Goal: Find specific page/section: Find specific page/section

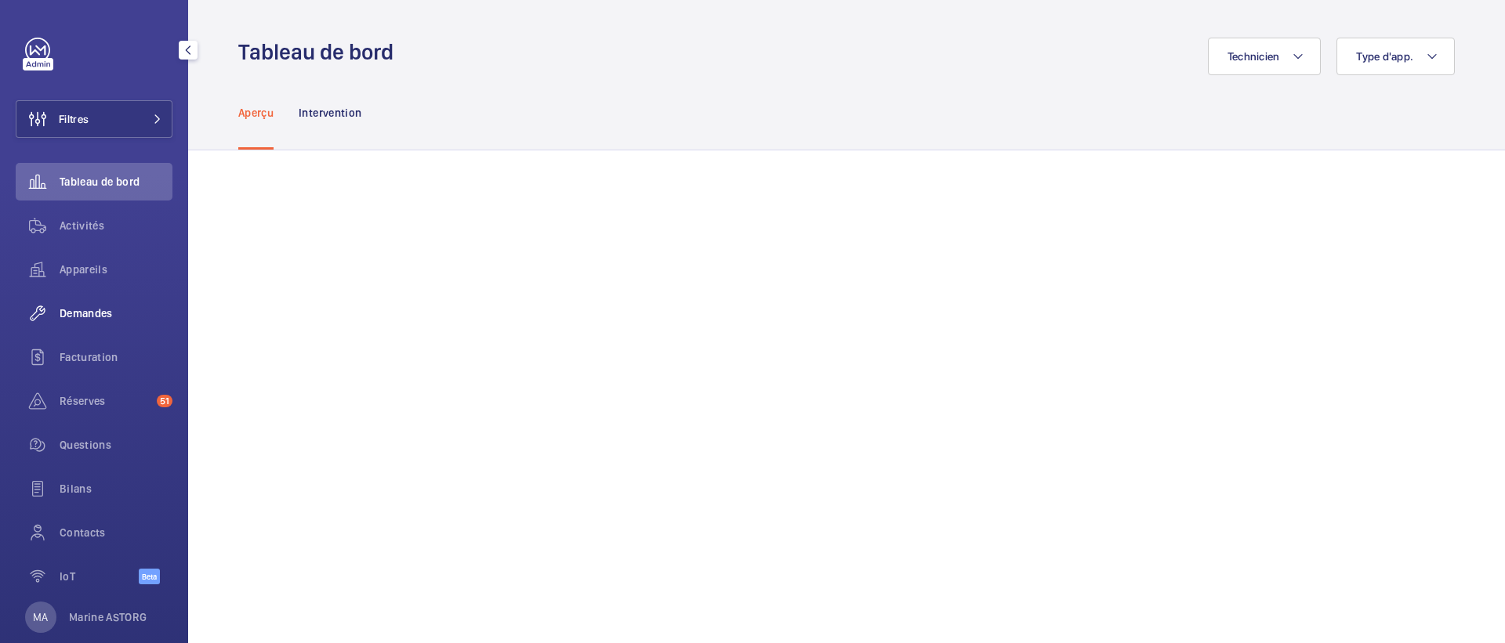
click at [74, 314] on span "Demandes" at bounding box center [116, 314] width 113 height 16
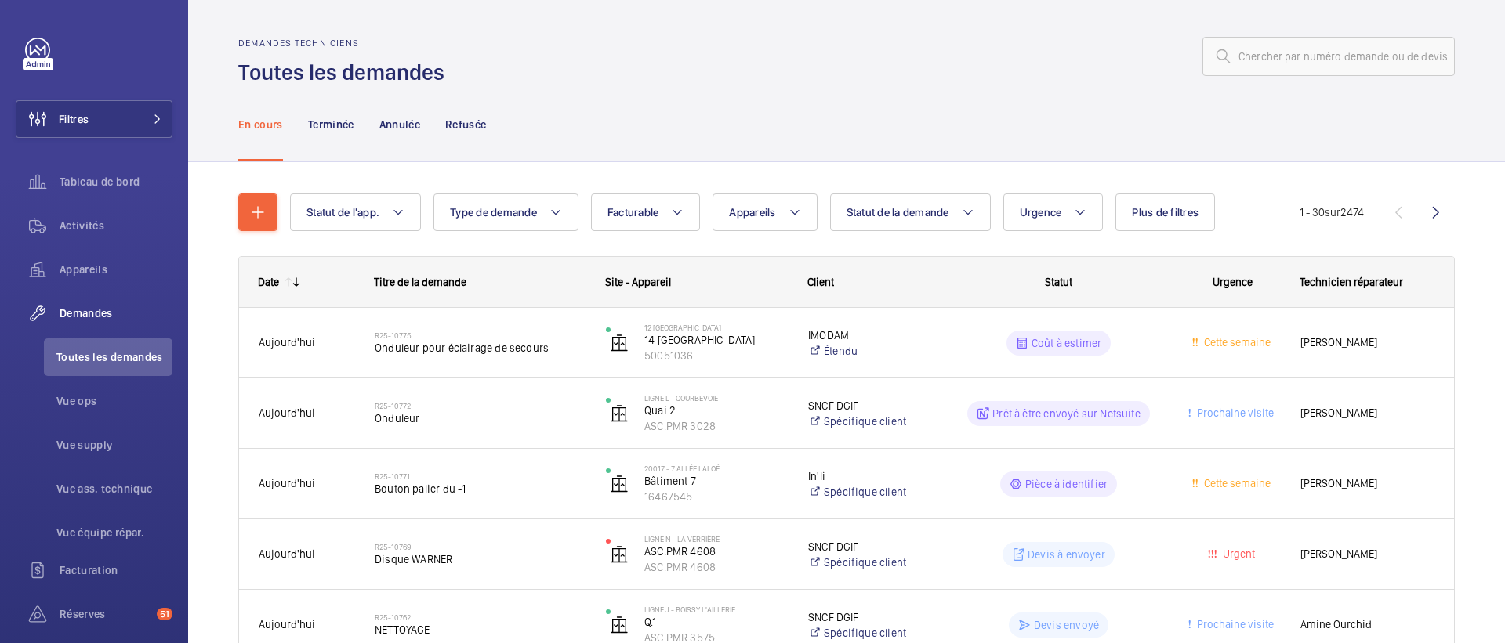
click at [813, 63] on div at bounding box center [954, 57] width 1001 height 38
click at [97, 121] on button "Filtres" at bounding box center [94, 119] width 157 height 38
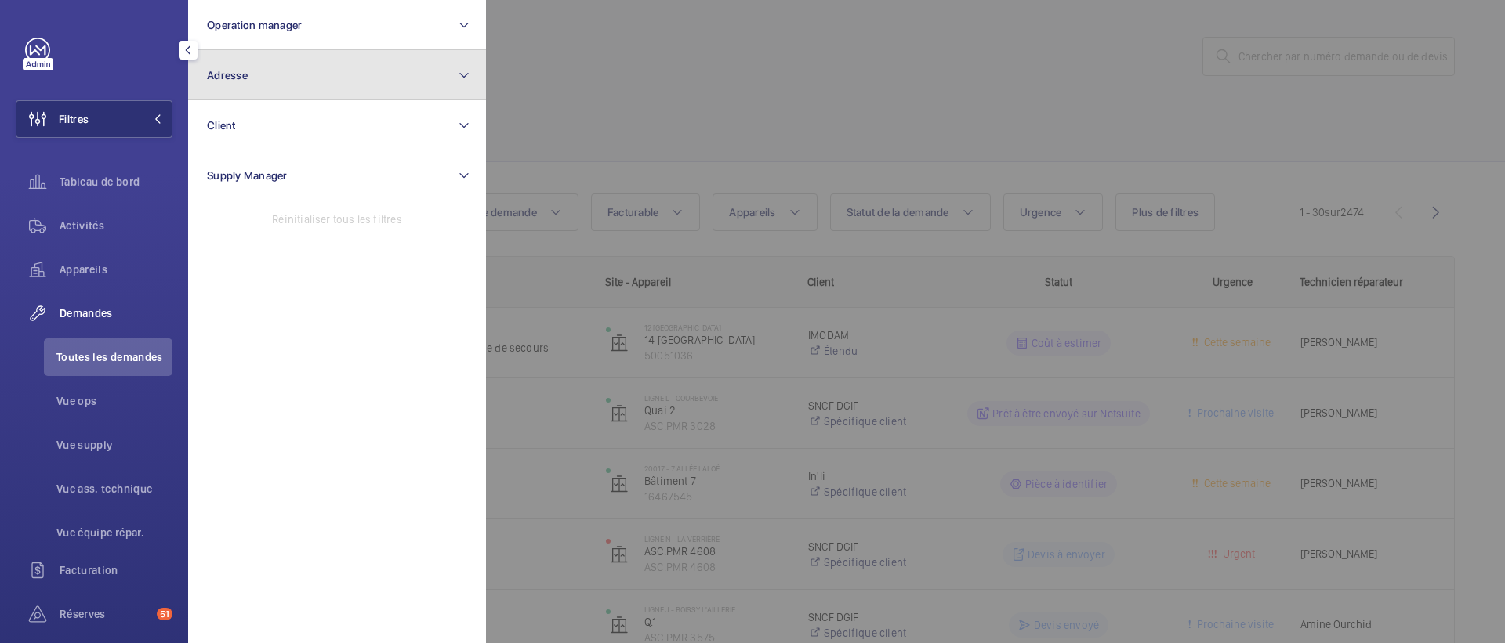
click at [260, 89] on button "Adresse" at bounding box center [337, 75] width 298 height 50
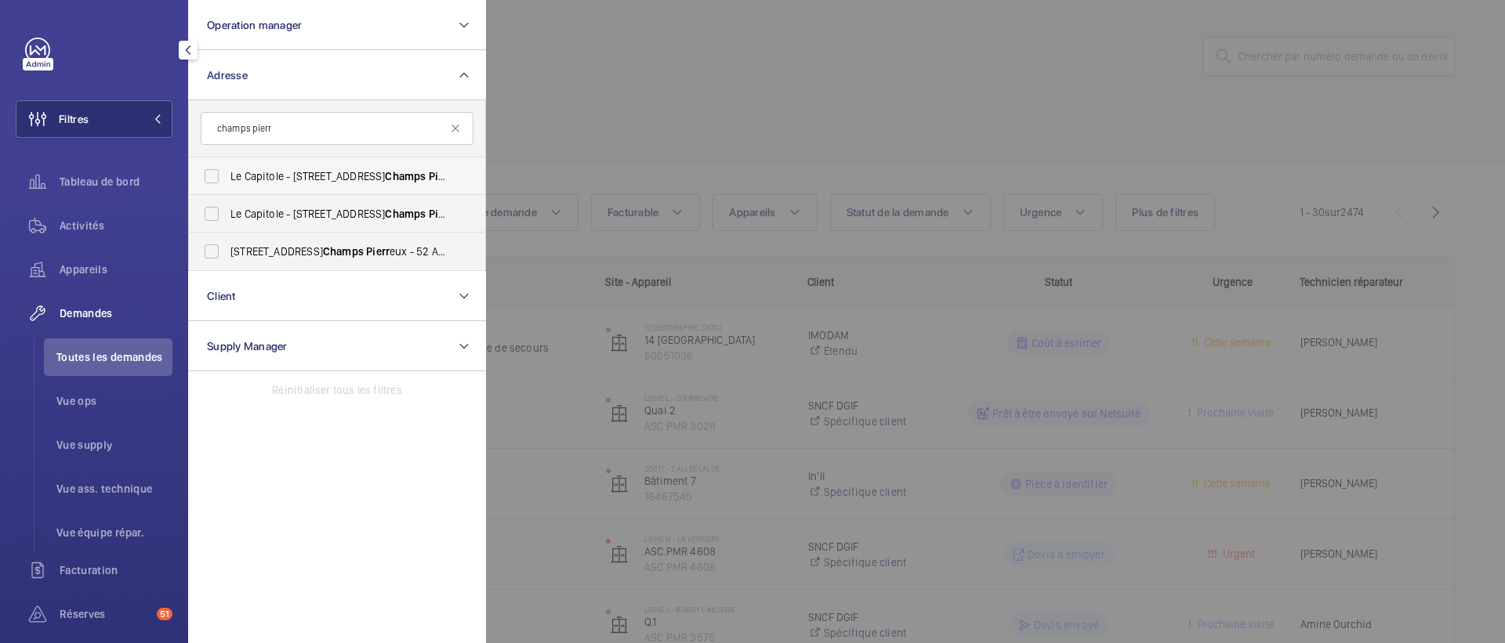
type input "champs pierr"
click at [267, 174] on span "[GEOGRAPHIC_DATA] - [STREET_ADDRESS]" at bounding box center [338, 177] width 216 height 16
click at [227, 174] on input "[GEOGRAPHIC_DATA] - [STREET_ADDRESS]" at bounding box center [211, 176] width 31 height 31
click at [253, 173] on span "[GEOGRAPHIC_DATA] - [STREET_ADDRESS]" at bounding box center [338, 177] width 216 height 16
click at [227, 173] on input "[GEOGRAPHIC_DATA] - [STREET_ADDRESS]" at bounding box center [211, 176] width 31 height 31
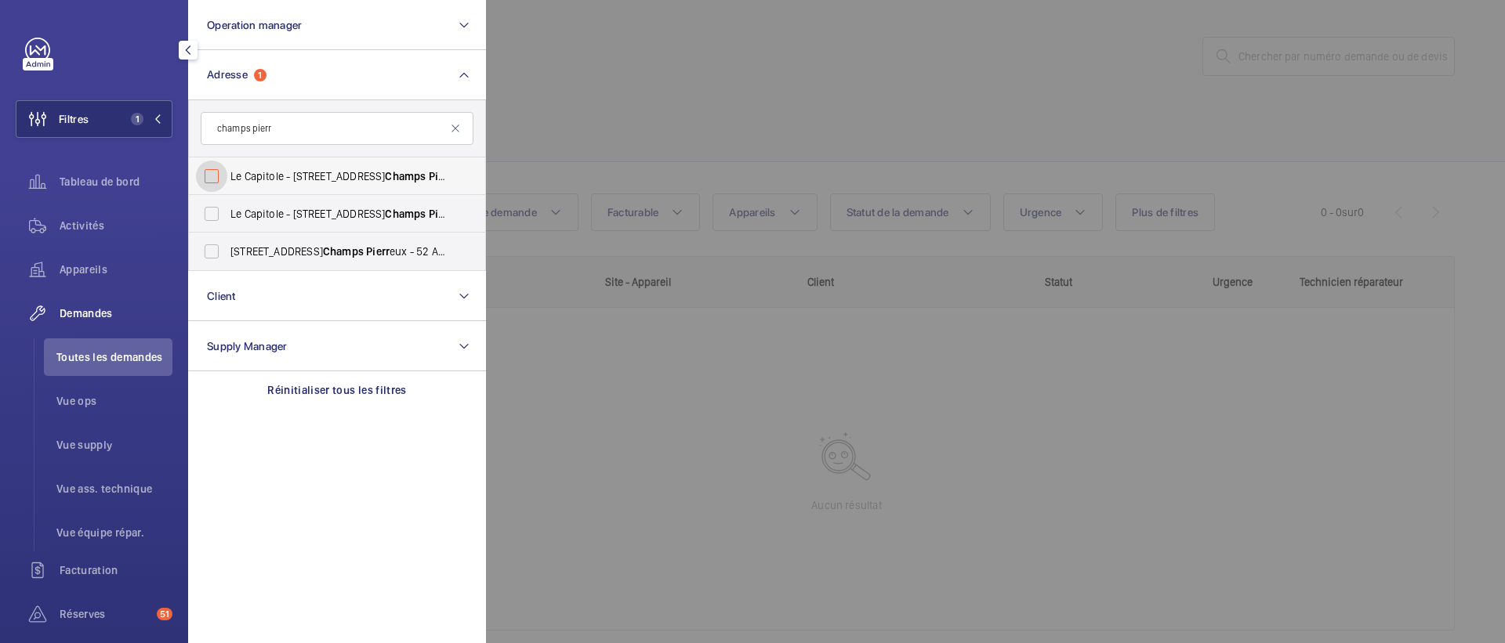
checkbox input "false"
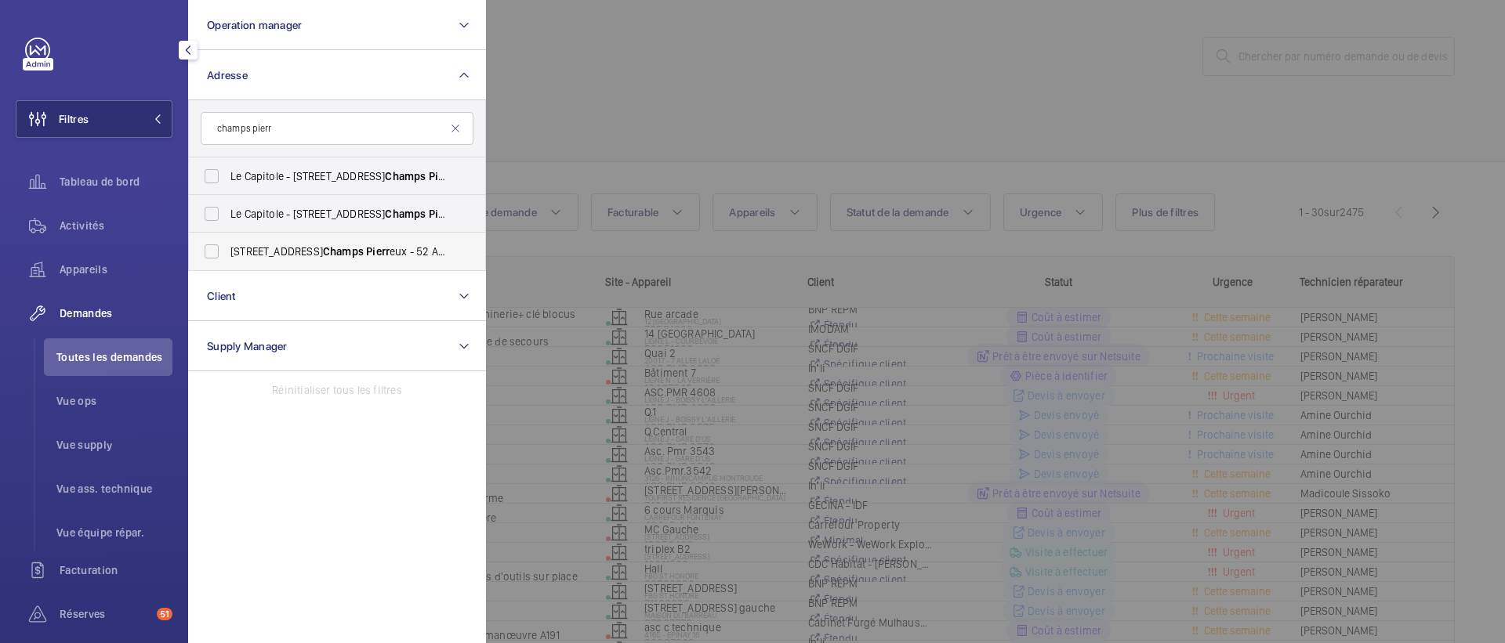
click at [323, 247] on span "Champs" at bounding box center [343, 251] width 41 height 13
click at [227, 247] on input "[STREET_ADDRESS] des Champs Pierr eux, NANTERRE 92000" at bounding box center [211, 251] width 31 height 31
checkbox input "true"
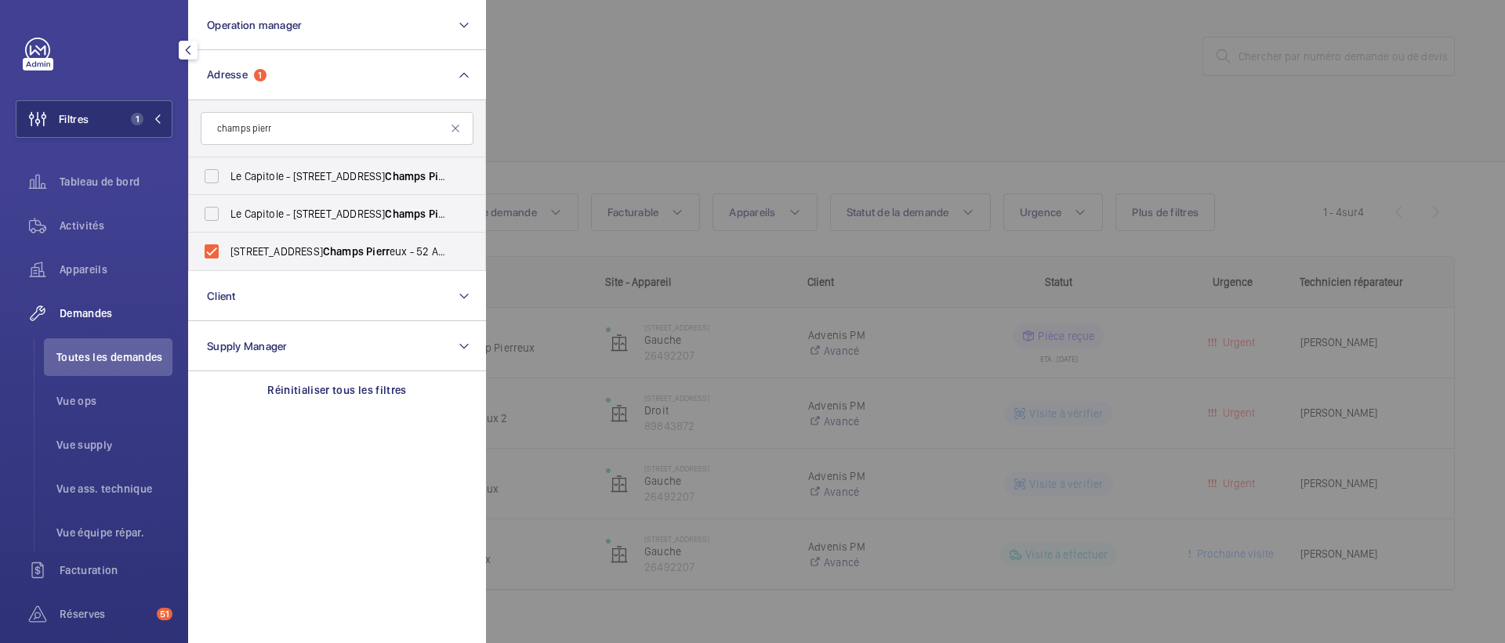
click at [732, 116] on div at bounding box center [1238, 321] width 1505 height 643
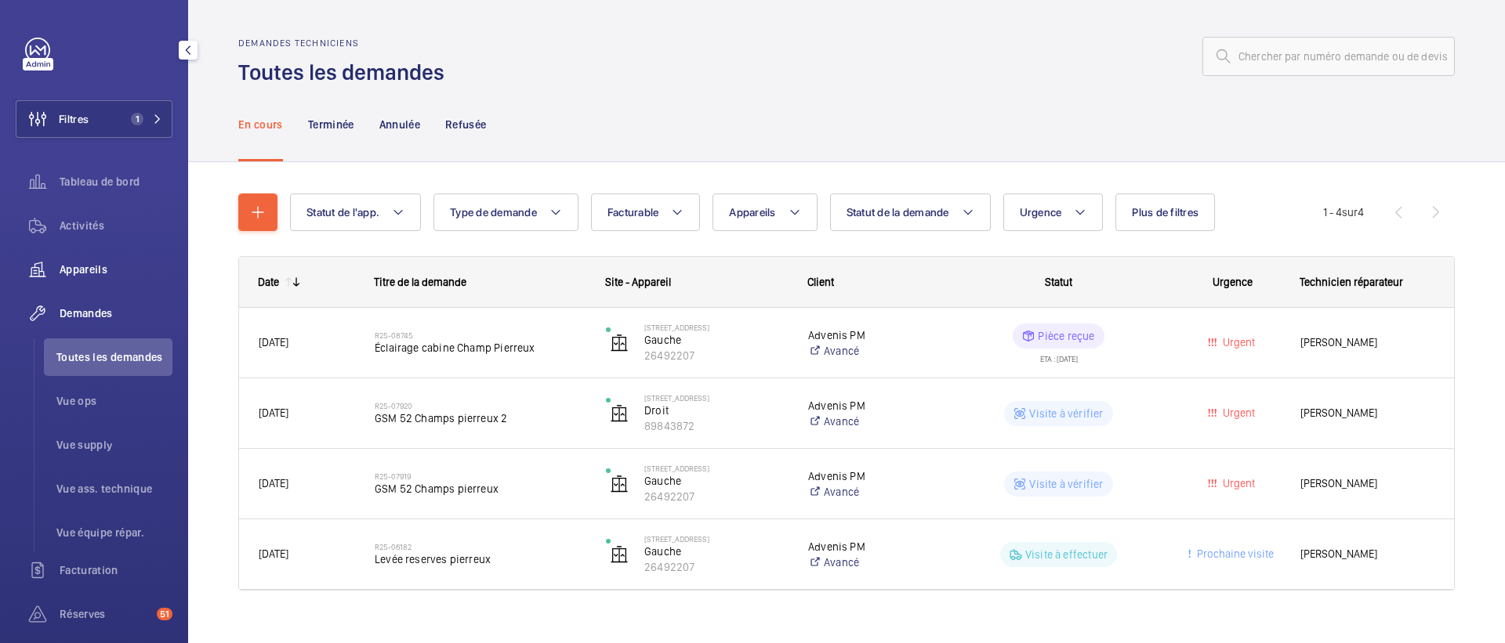
click at [84, 281] on div "Appareils" at bounding box center [94, 270] width 157 height 38
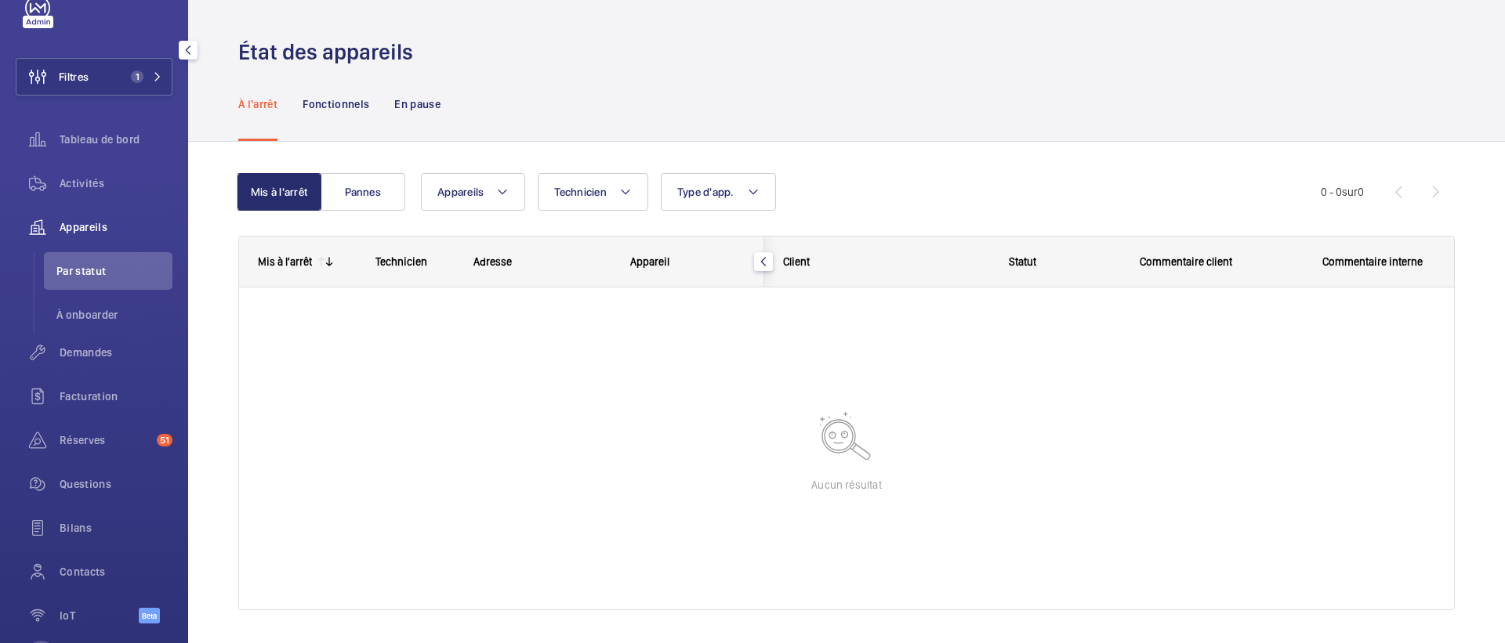
scroll to position [53, 0]
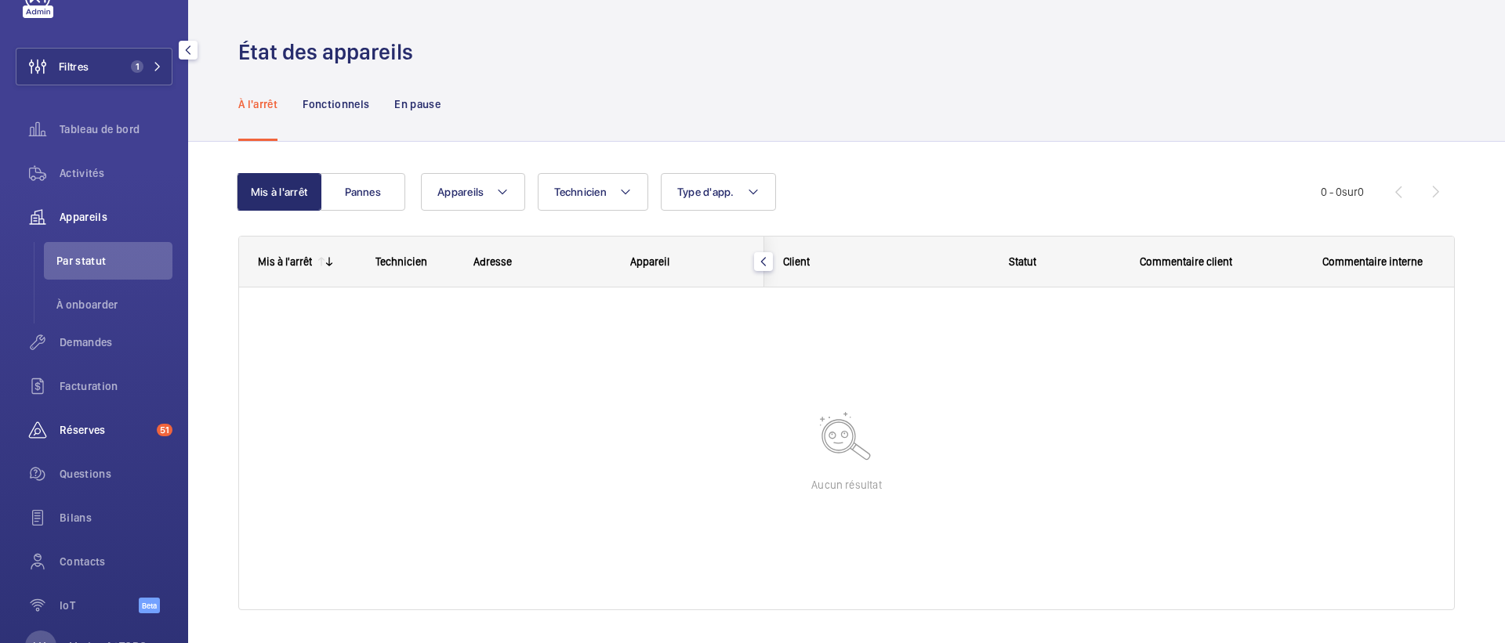
click at [77, 428] on span "Réserves" at bounding box center [105, 430] width 91 height 16
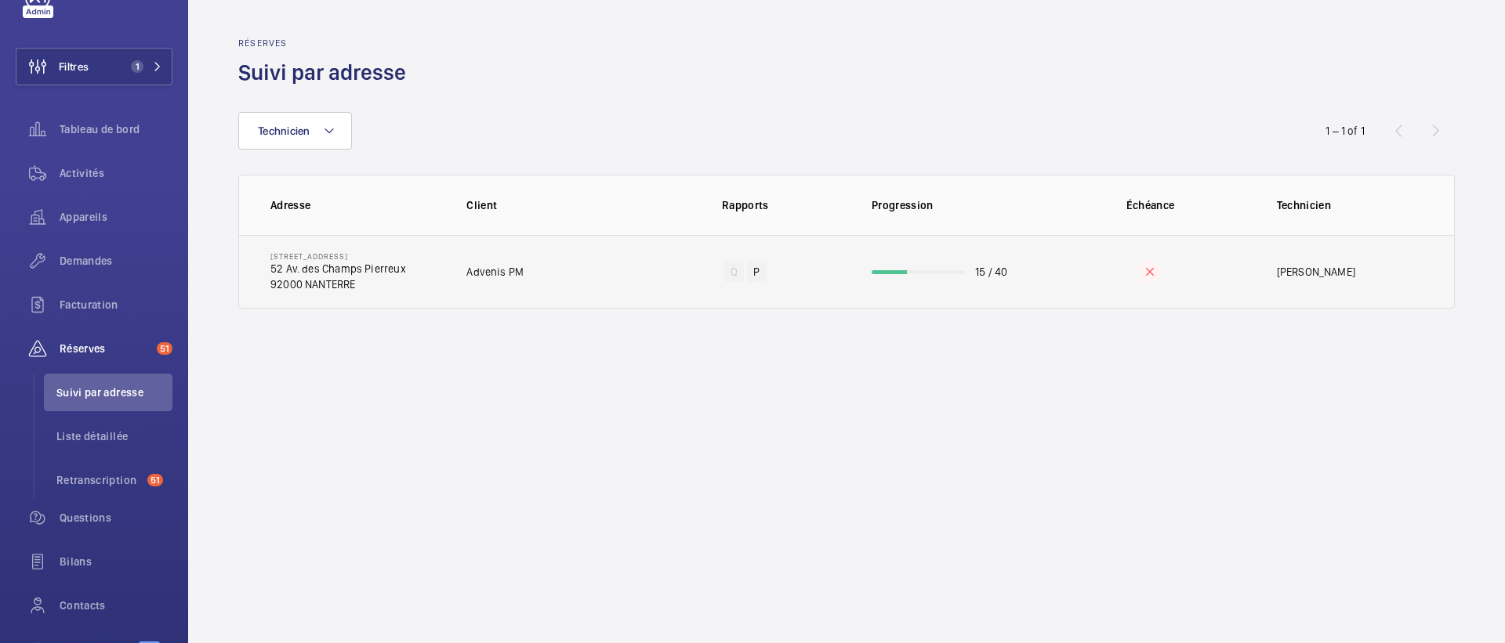
click at [500, 297] on td "Advenis PM" at bounding box center [542, 272] width 202 height 74
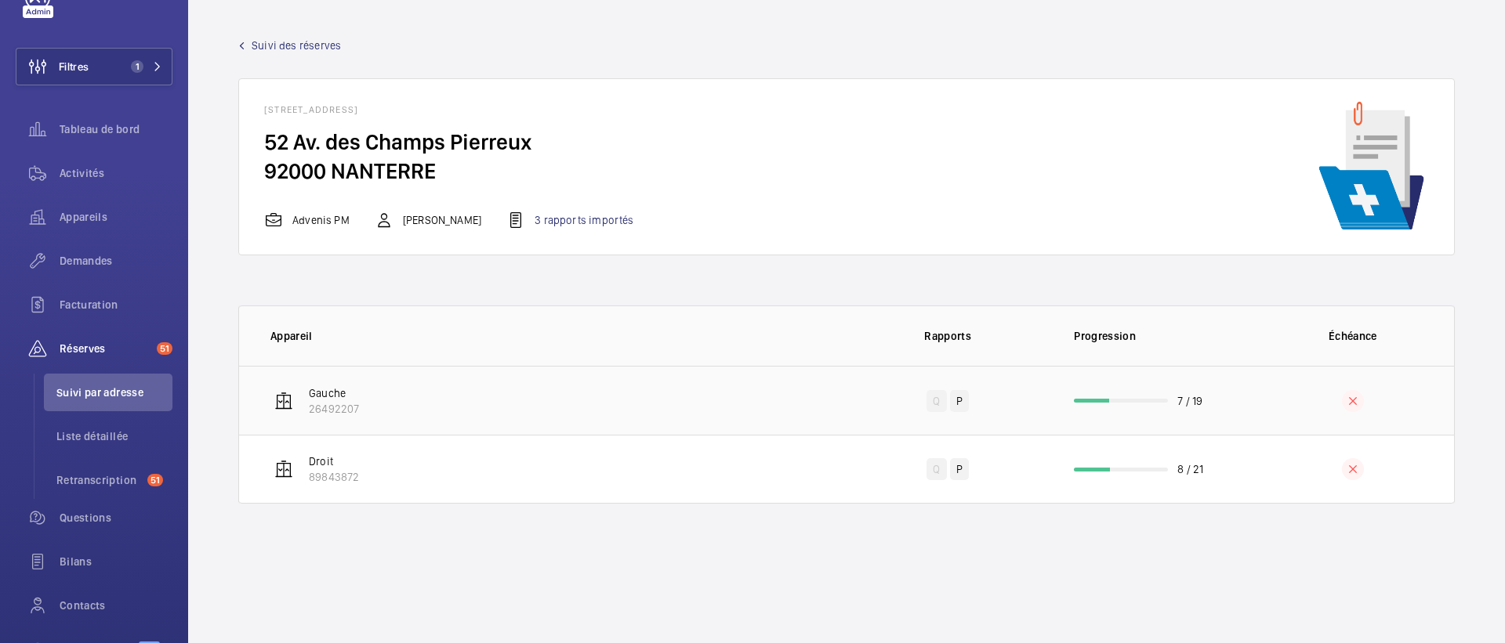
click at [491, 395] on td "Gauche 26492207" at bounding box center [542, 400] width 607 height 69
